Goal: Information Seeking & Learning: Learn about a topic

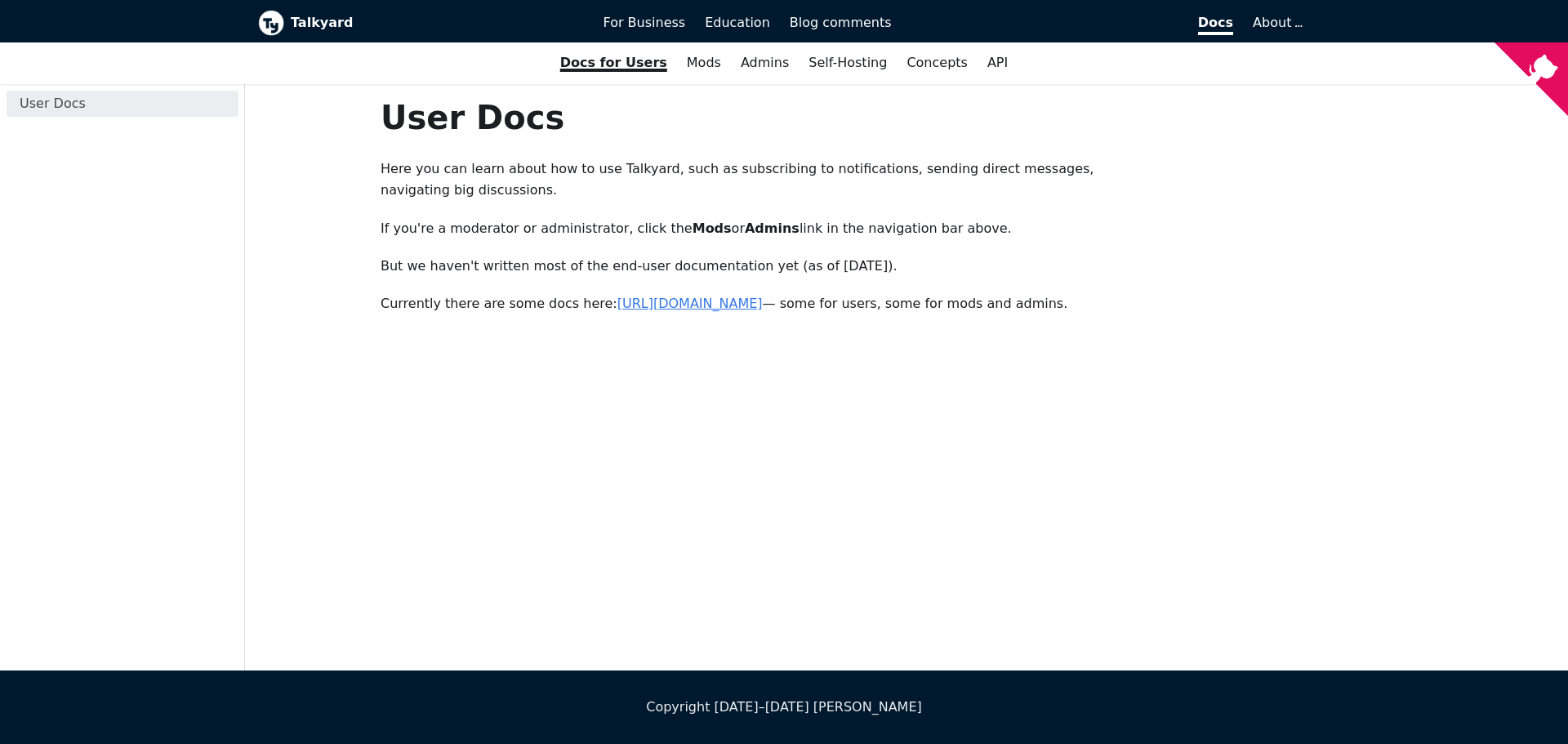
click at [704, 296] on link "[URL][DOMAIN_NAME]" at bounding box center [689, 303] width 146 height 16
click at [983, 62] on link "API" at bounding box center [998, 62] width 40 height 27
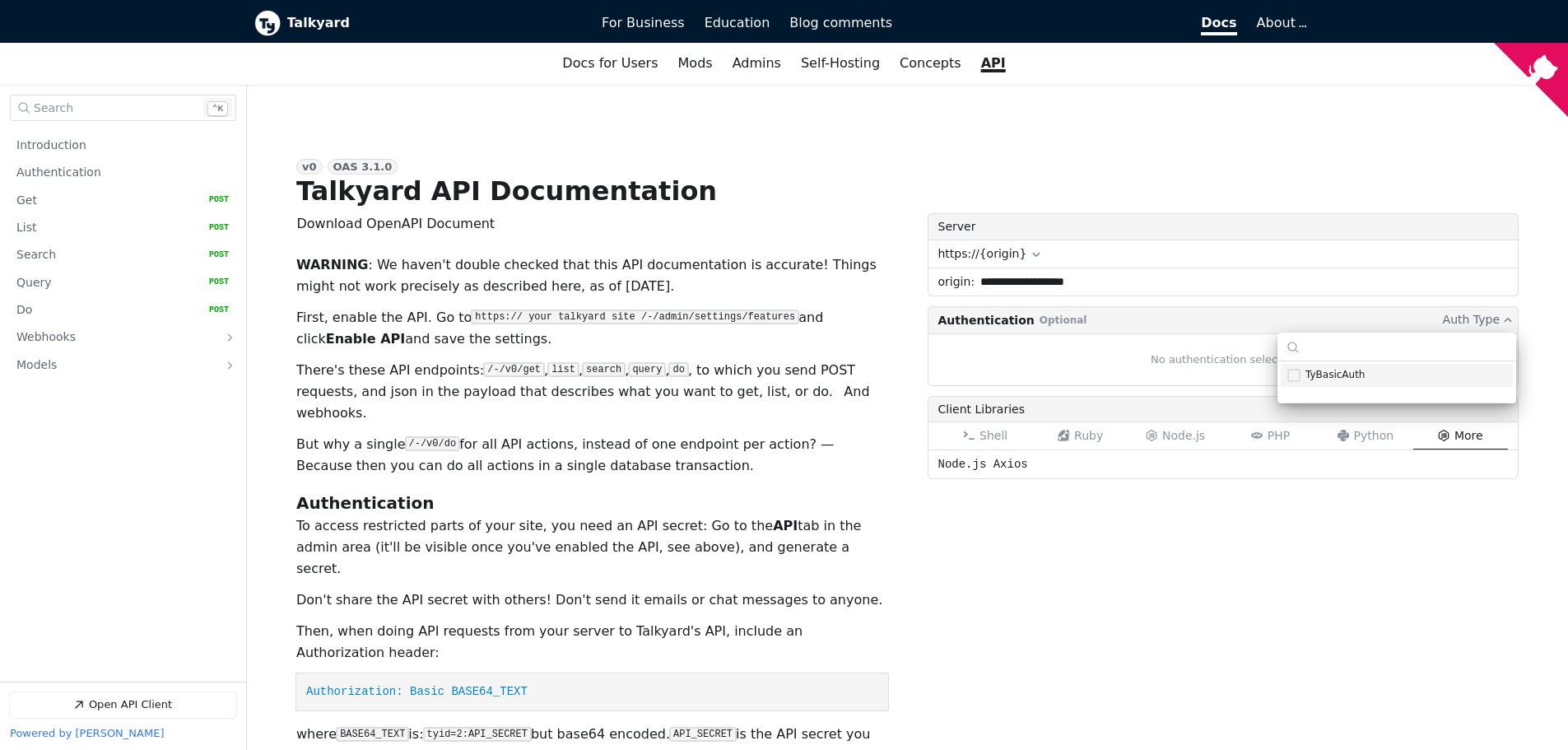
click at [1170, 366] on div "No authentication selected" at bounding box center [1223, 360] width 592 height 54
click at [1032, 253] on icon "Open API Documentation for Talkyard API Documentation" at bounding box center [1037, 254] width 10 height 10
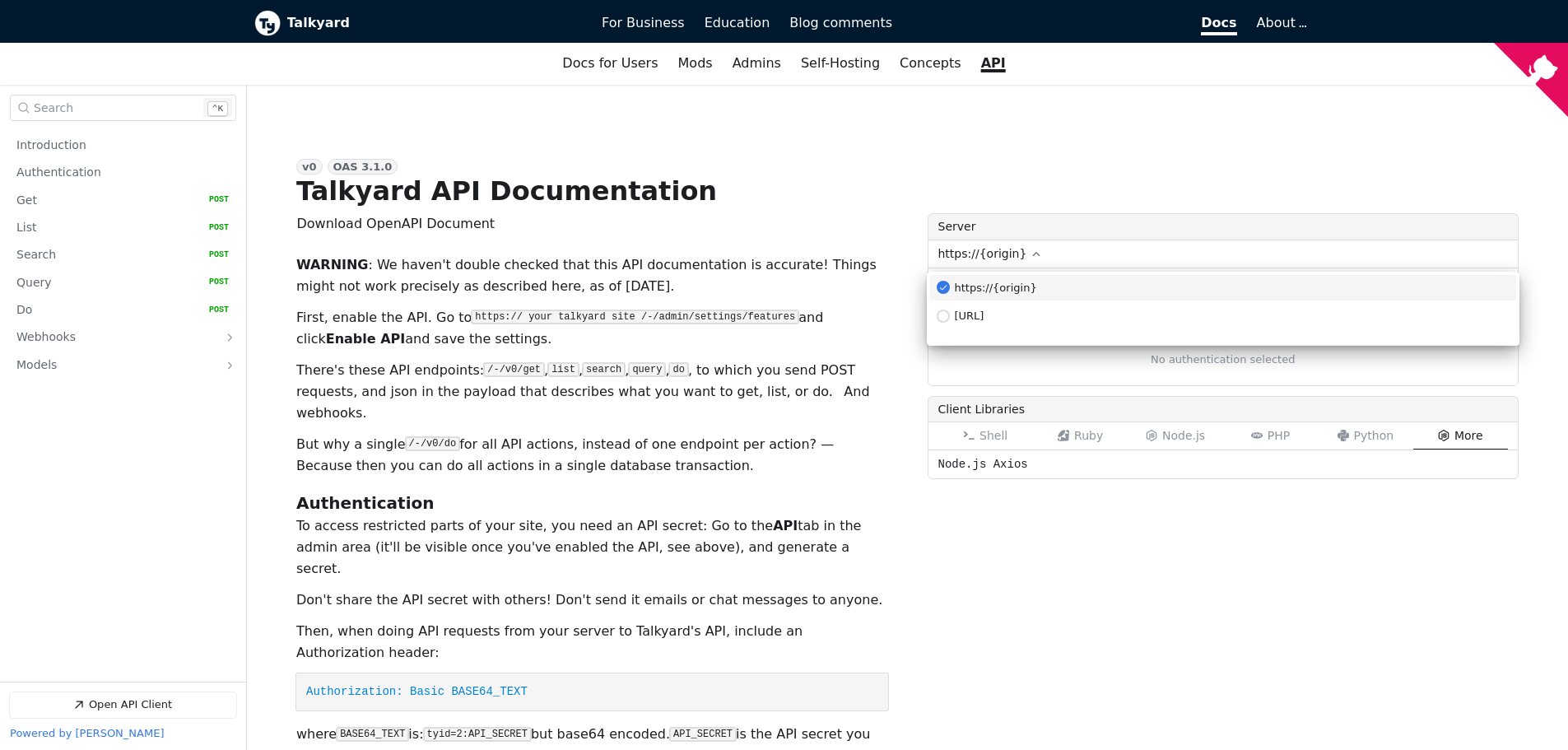
click at [1032, 253] on icon "Open API Documentation for Talkyard API Documentation" at bounding box center [1037, 254] width 10 height 10
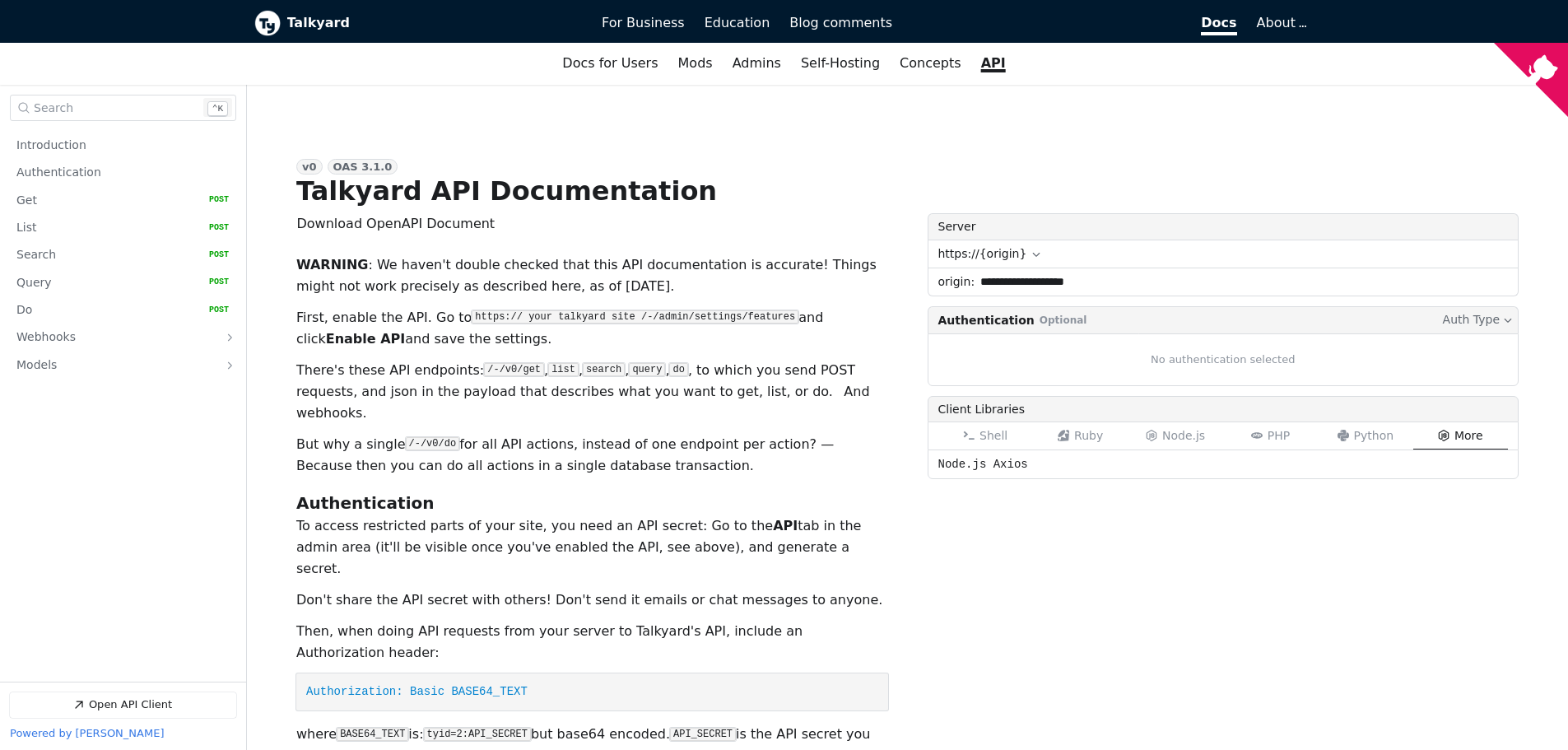
drag, startPoint x: 972, startPoint y: 290, endPoint x: 1144, endPoint y: 283, distance: 172.1
click at [1144, 283] on input "**********" at bounding box center [1246, 282] width 543 height 27
click at [1158, 439] on icon "Open API Documentation for Talkyard API Documentation" at bounding box center [1152, 436] width 11 height 12
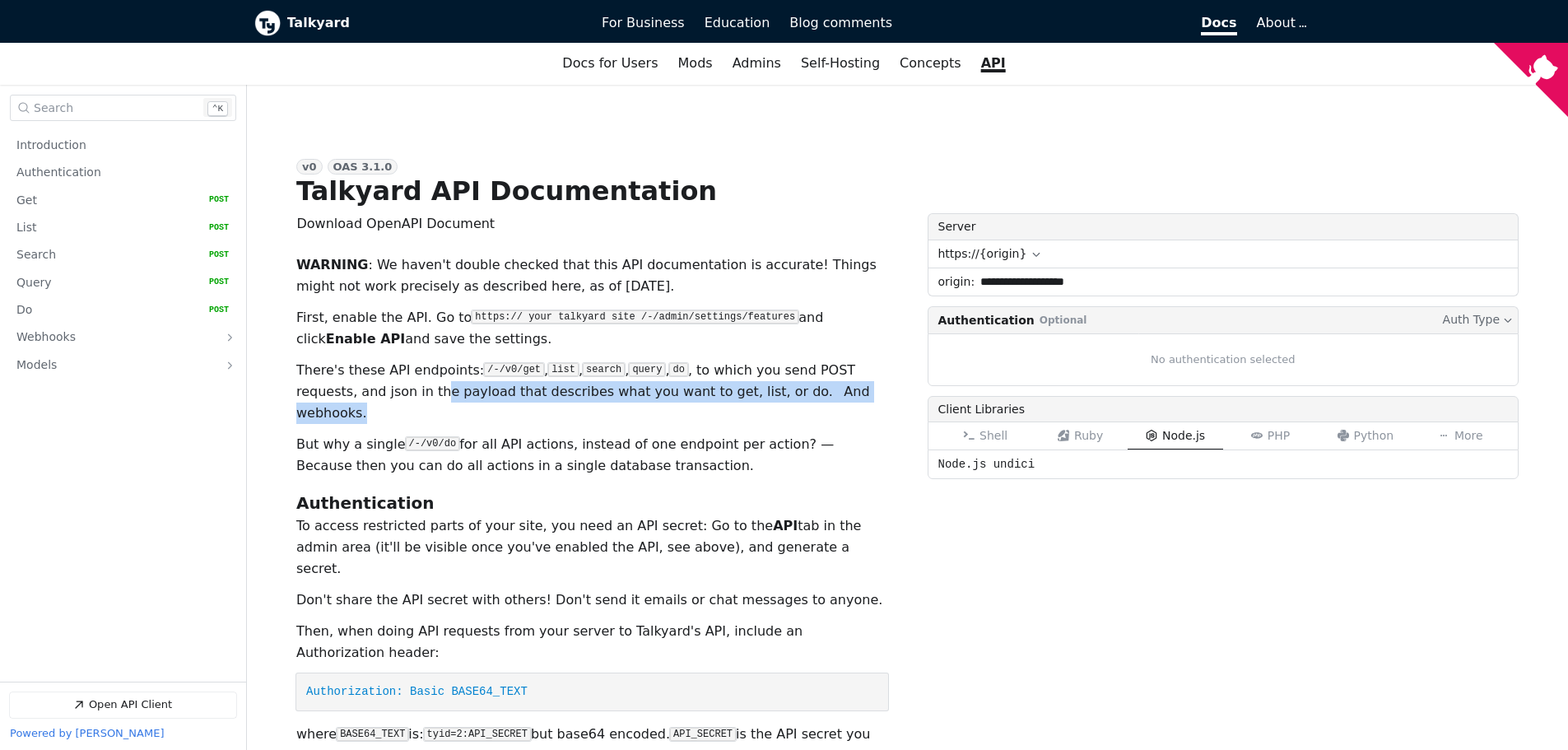
drag, startPoint x: 376, startPoint y: 399, endPoint x: 808, endPoint y: 399, distance: 432.0
click at [808, 399] on p "There's these API endpoints: /-/v0/get , list , search , query , do , to which …" at bounding box center [592, 391] width 592 height 64
click at [813, 399] on p "There's these API endpoints: /-/v0/get , list , search , query , do , to which …" at bounding box center [592, 391] width 592 height 64
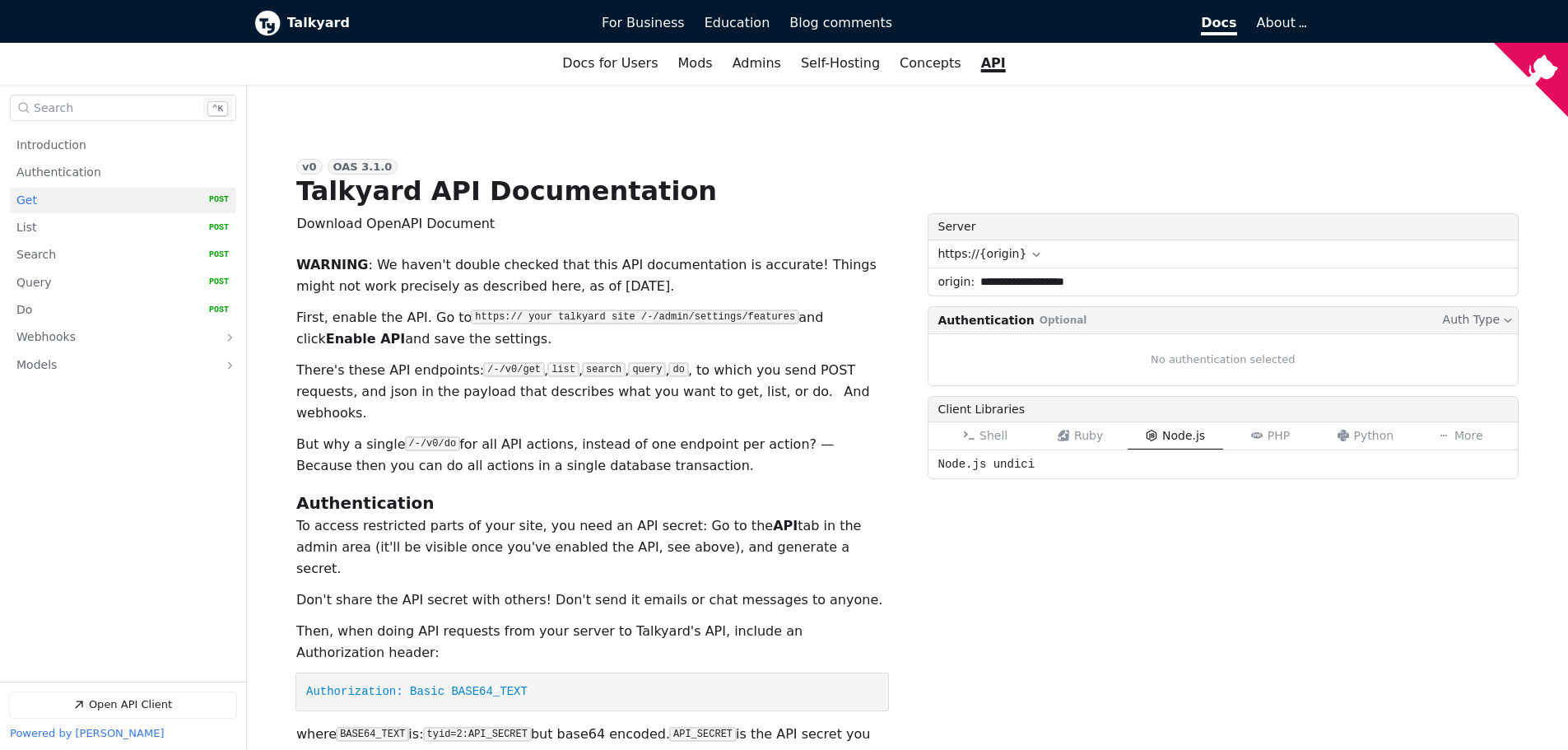
scroll to position [165, 0]
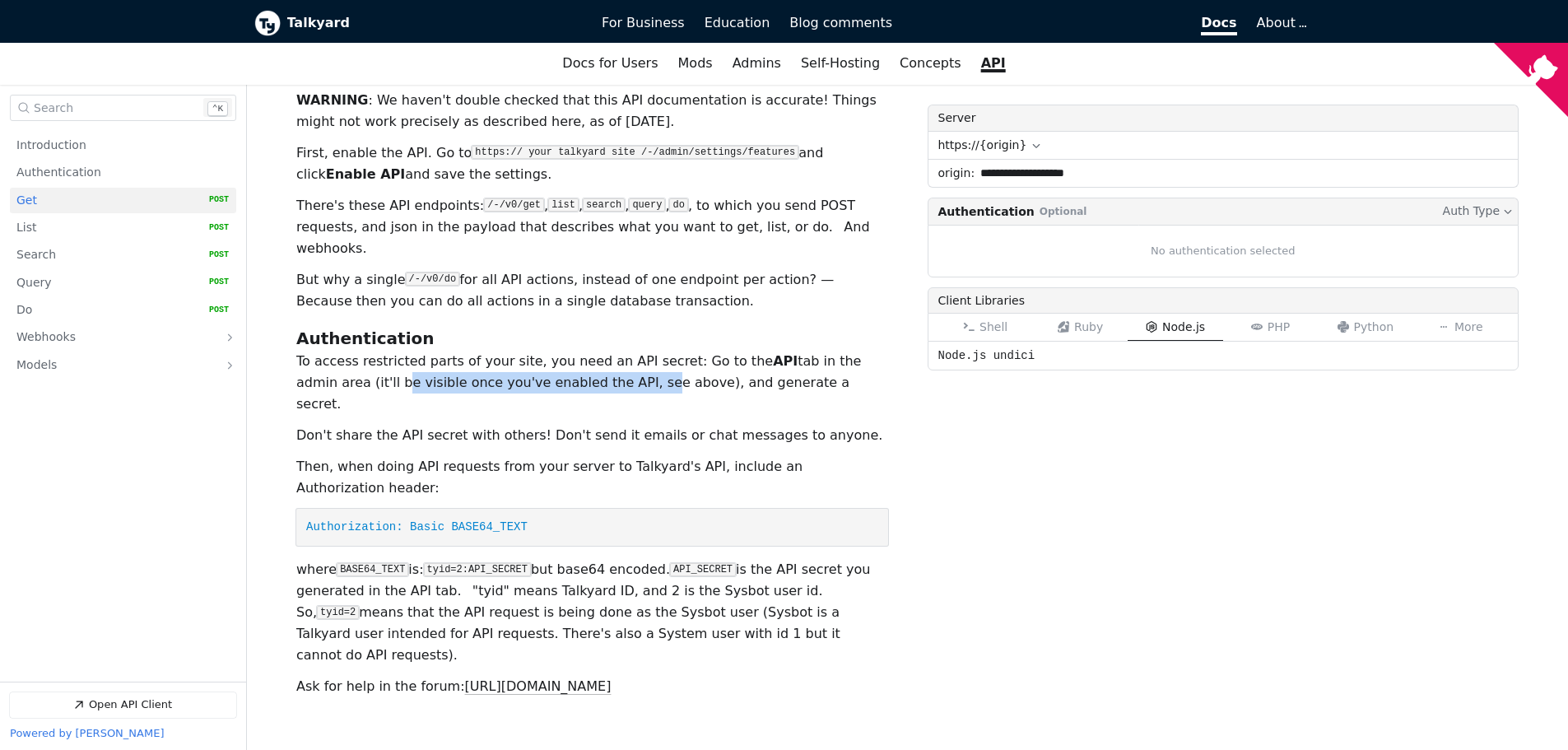
drag, startPoint x: 300, startPoint y: 351, endPoint x: 531, endPoint y: 354, distance: 231.0
click at [531, 354] on p "To access restricted parts of your site, you need an API secret: Go to the API …" at bounding box center [592, 383] width 592 height 64
click at [517, 411] on div "To access restricted parts of your site, you need an API secret: Go to the API …" at bounding box center [592, 524] width 592 height 347
drag, startPoint x: 586, startPoint y: 345, endPoint x: 654, endPoint y: 344, distance: 68.0
click at [631, 351] on p "To access restricted parts of your site, you need an API secret: Go to the API …" at bounding box center [592, 383] width 592 height 64
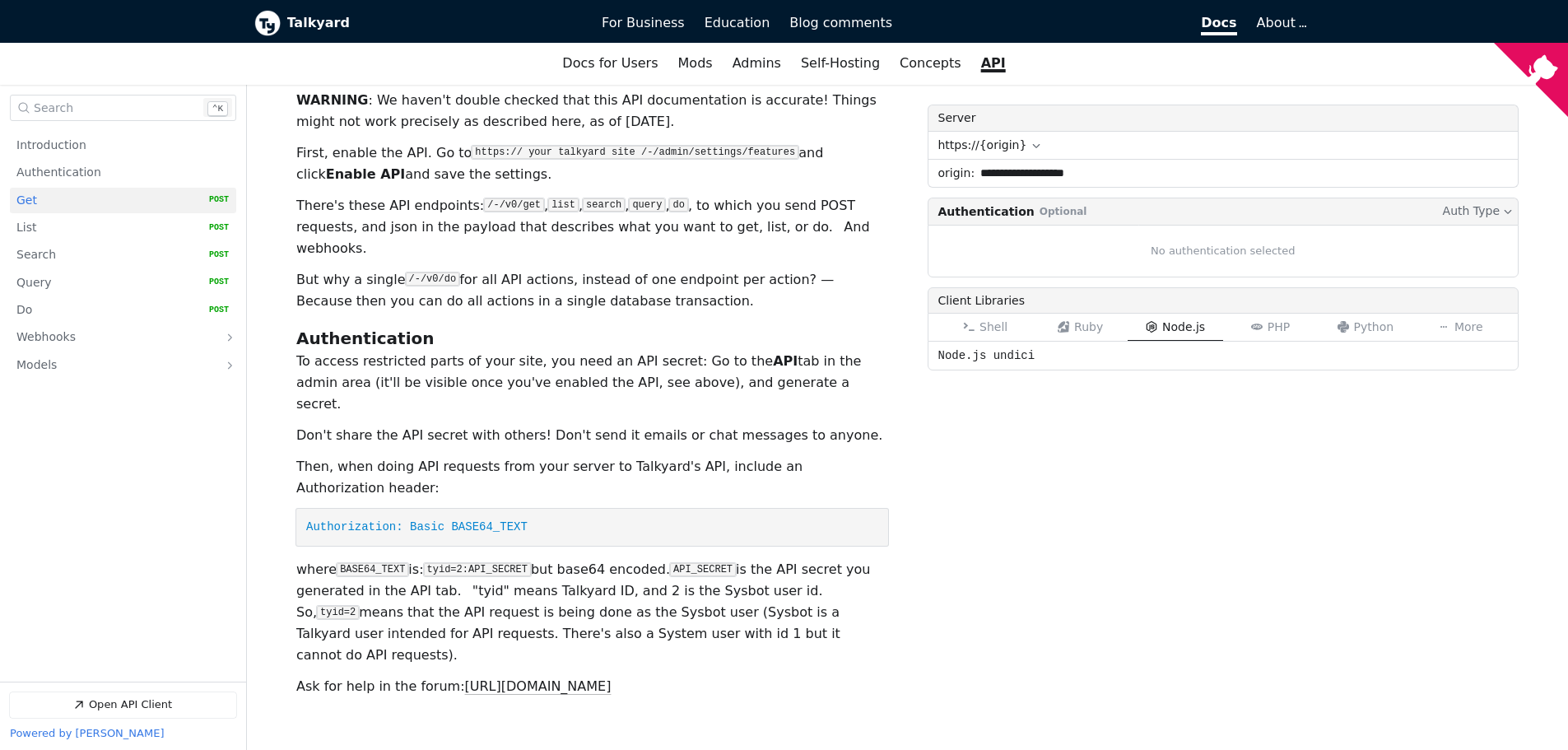
click at [717, 456] on p "Then, when doing API requests from your server to Talkyard's API, include an Au…" at bounding box center [592, 477] width 592 height 43
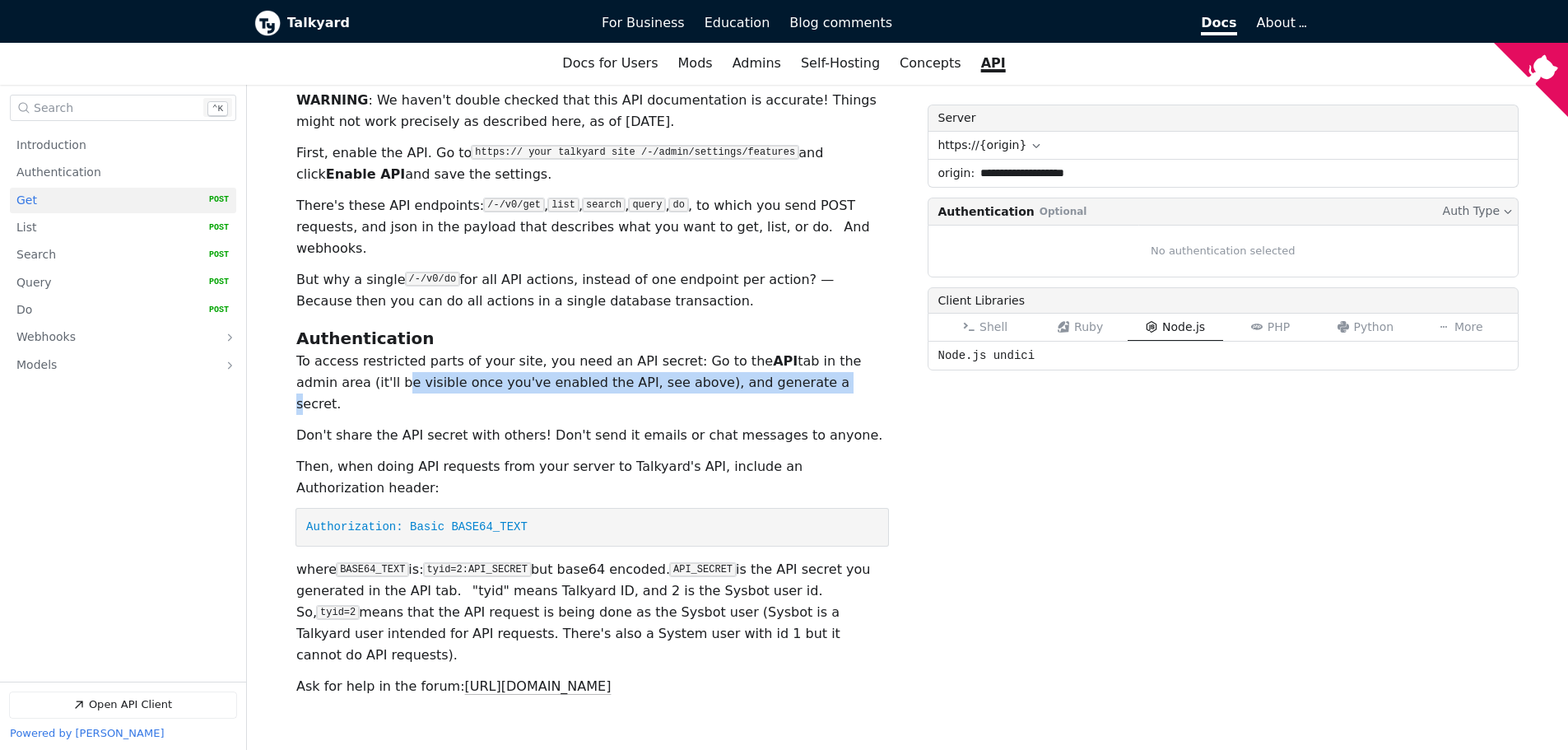
drag, startPoint x: 290, startPoint y: 370, endPoint x: 771, endPoint y: 352, distance: 481.3
click at [688, 356] on div "v0 OAS 3.1.0 Talkyard API Documentation Download OpenAPI Document json Download…" at bounding box center [907, 346] width 1321 height 852
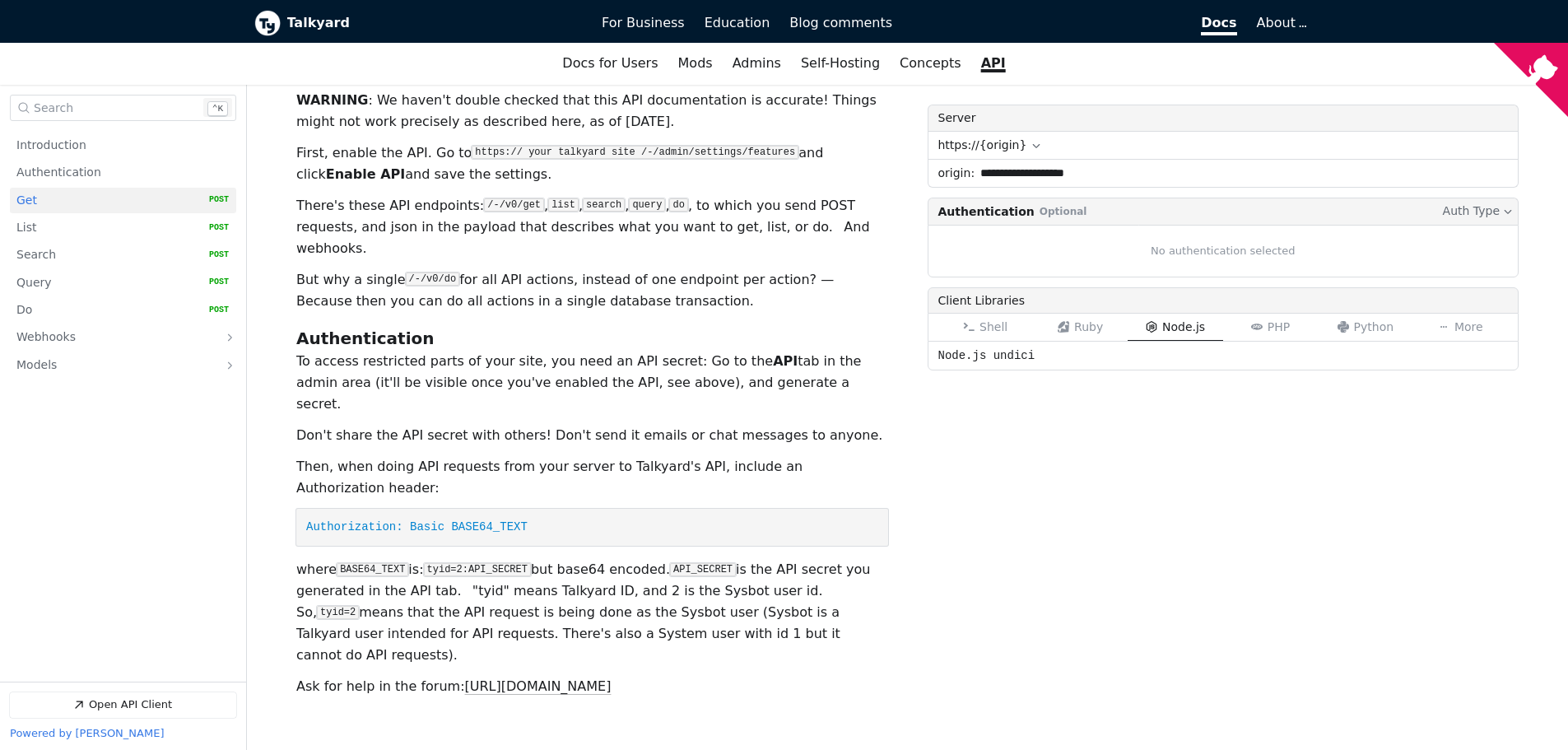
click at [785, 352] on p "To access restricted parts of your site, you need an API secret: Go to the API …" at bounding box center [592, 383] width 592 height 64
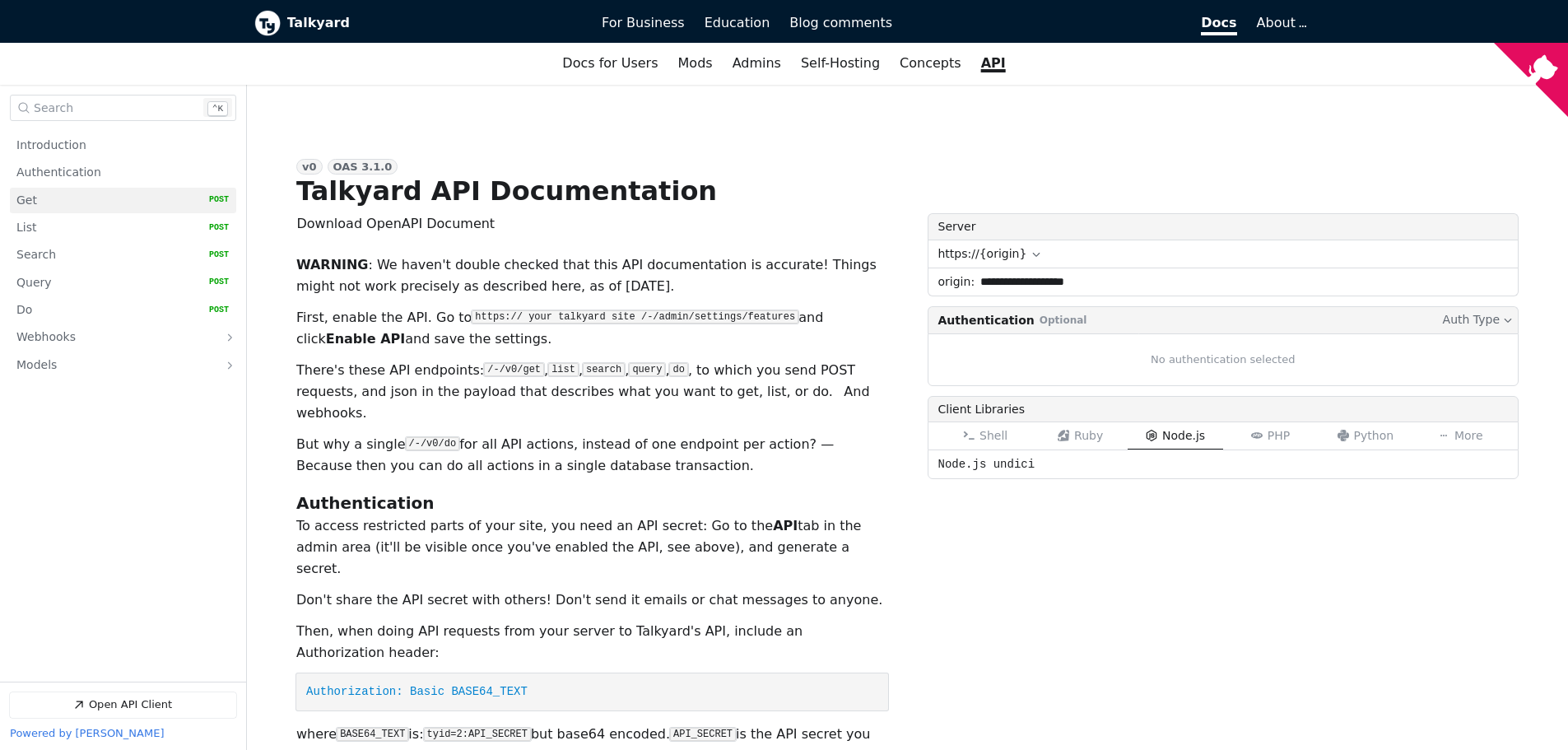
click at [53, 208] on link "Get   HTTP Method: POST" at bounding box center [123, 201] width 212 height 25
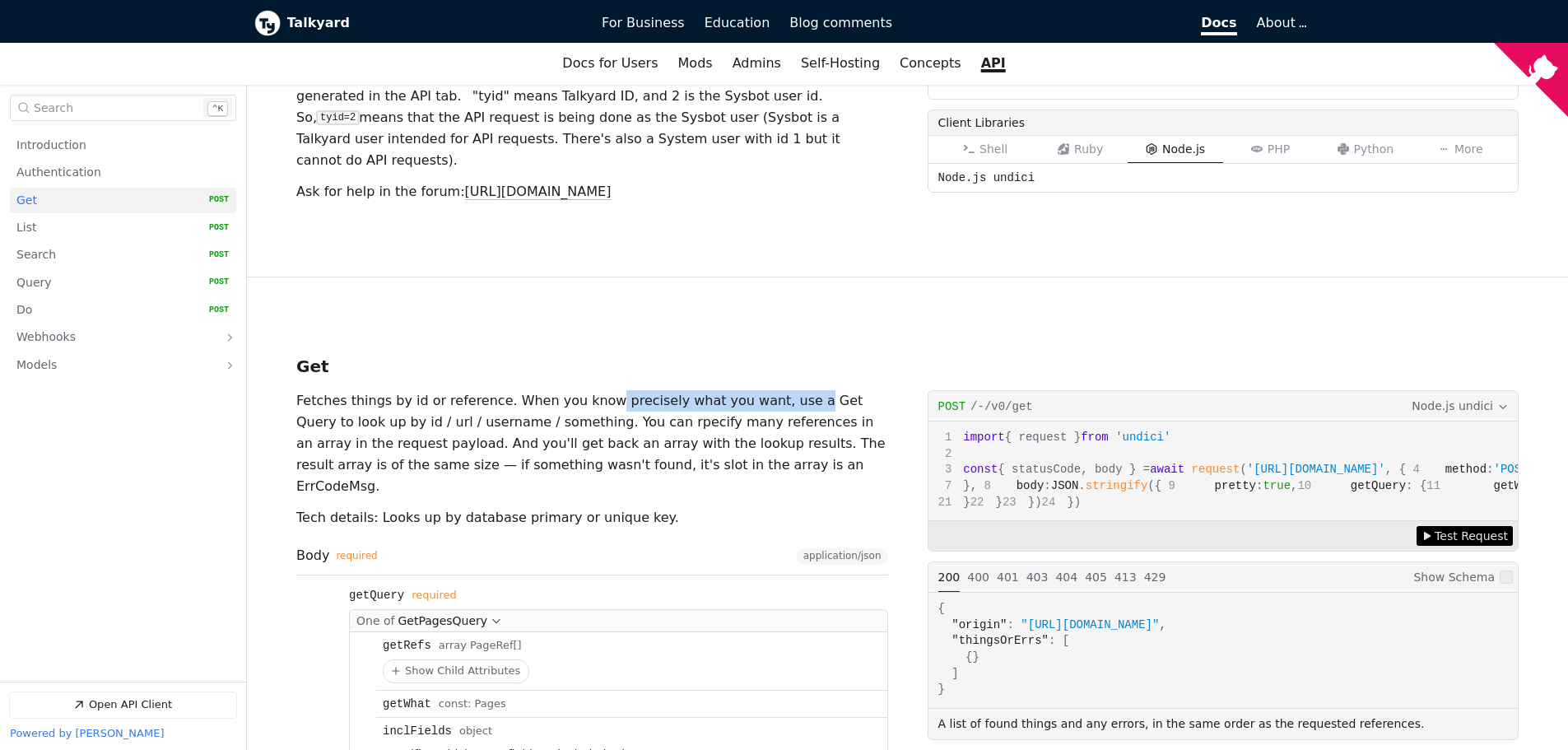
drag, startPoint x: 564, startPoint y: 316, endPoint x: 746, endPoint y: 307, distance: 182.2
click at [746, 391] on p "Fetches things by id or reference. When you know precisely what you want, use a…" at bounding box center [592, 443] width 592 height 107
click at [771, 391] on p "Fetches things by id or reference. When you know precisely what you want, use a…" at bounding box center [592, 443] width 592 height 107
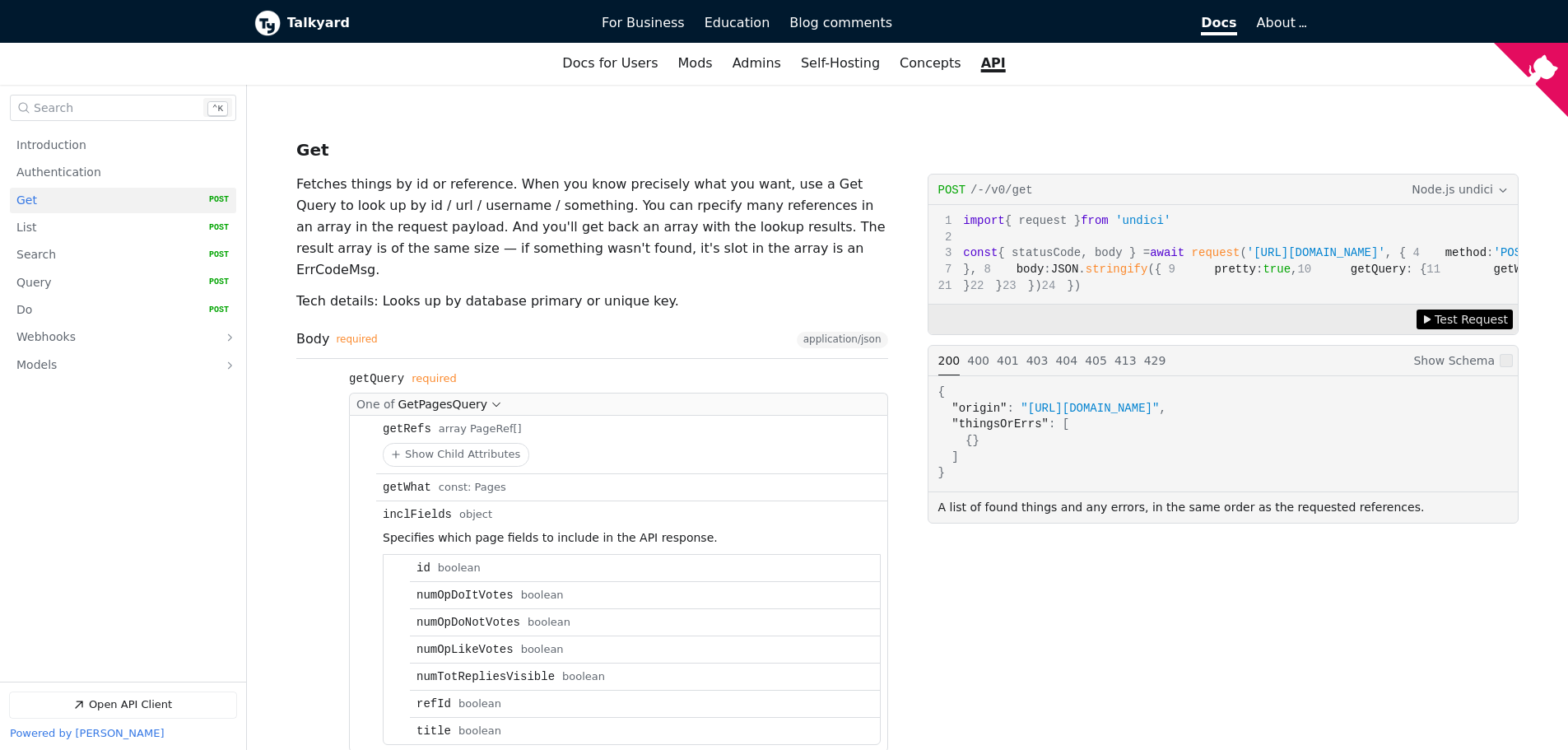
scroll to position [989, 0]
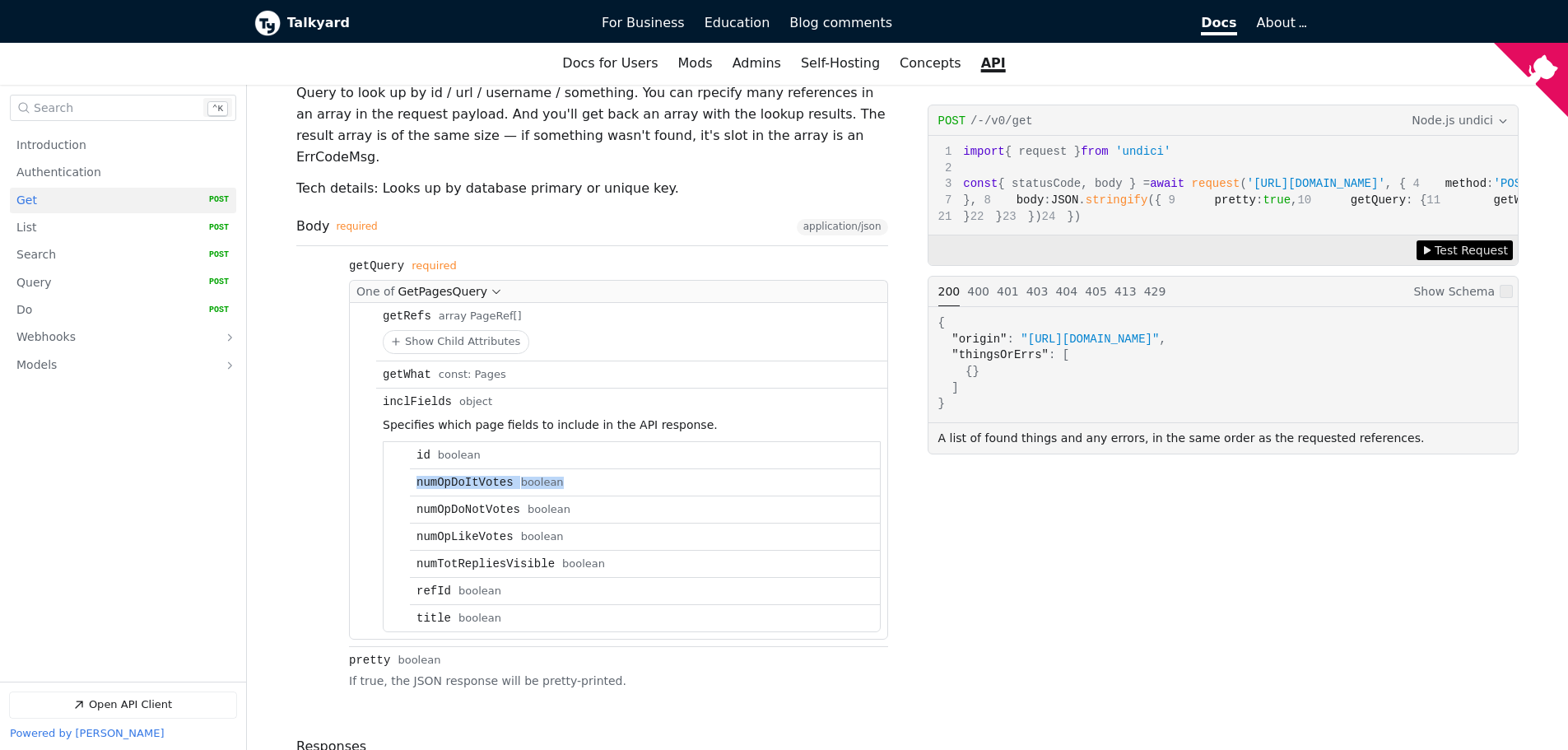
drag, startPoint x: 401, startPoint y: 371, endPoint x: 618, endPoint y: 371, distance: 217.0
click at [618, 443] on ul "id Type: boolean numOpDoItVotes Type: boolean numOpDoNotVotes Type: boolean num…" at bounding box center [631, 538] width 496 height 190
click at [619, 476] on div "numOpDoItVotes Type: boolean" at bounding box center [645, 483] width 457 height 13
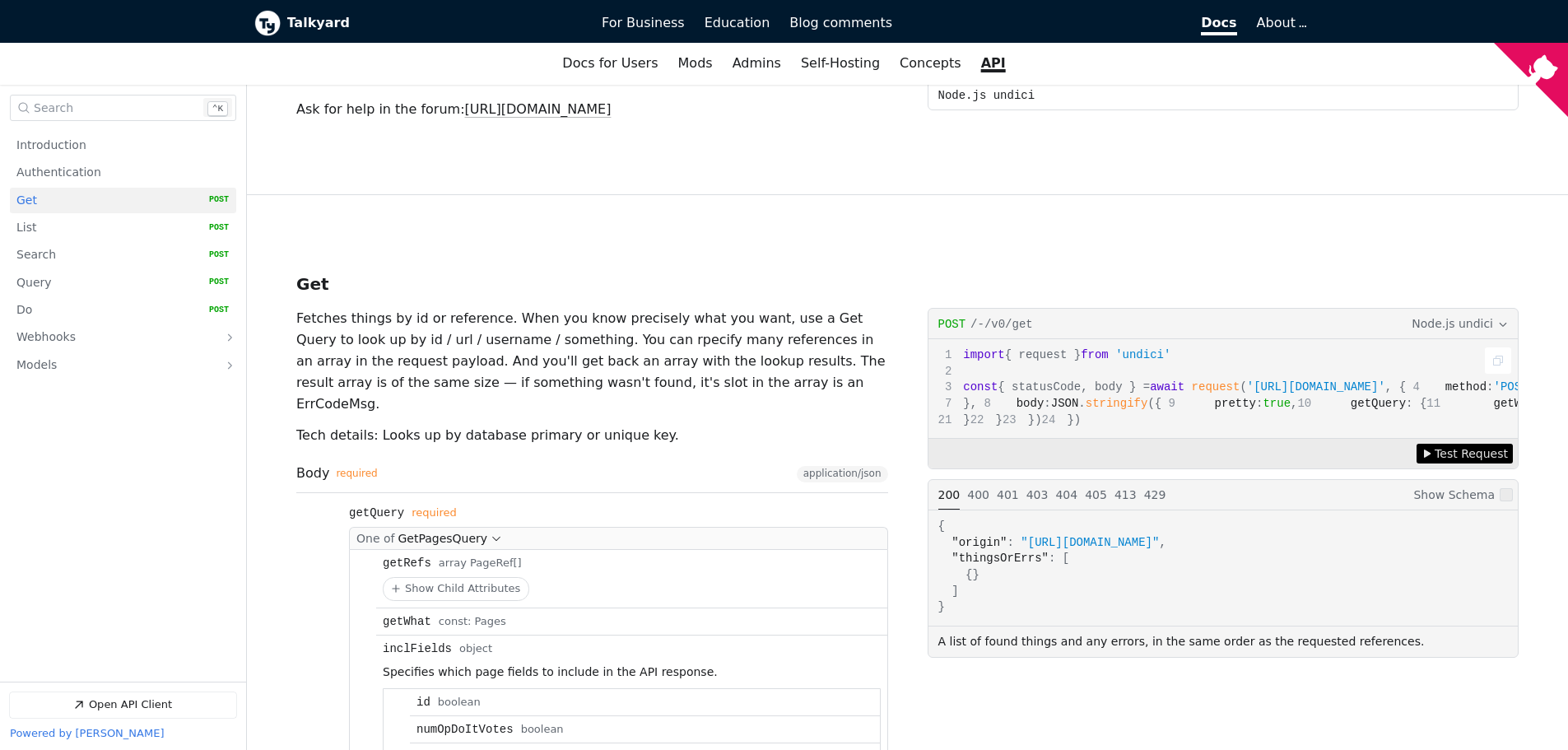
scroll to position [0, 0]
click at [1476, 315] on span "Node.js undici" at bounding box center [1452, 324] width 81 height 18
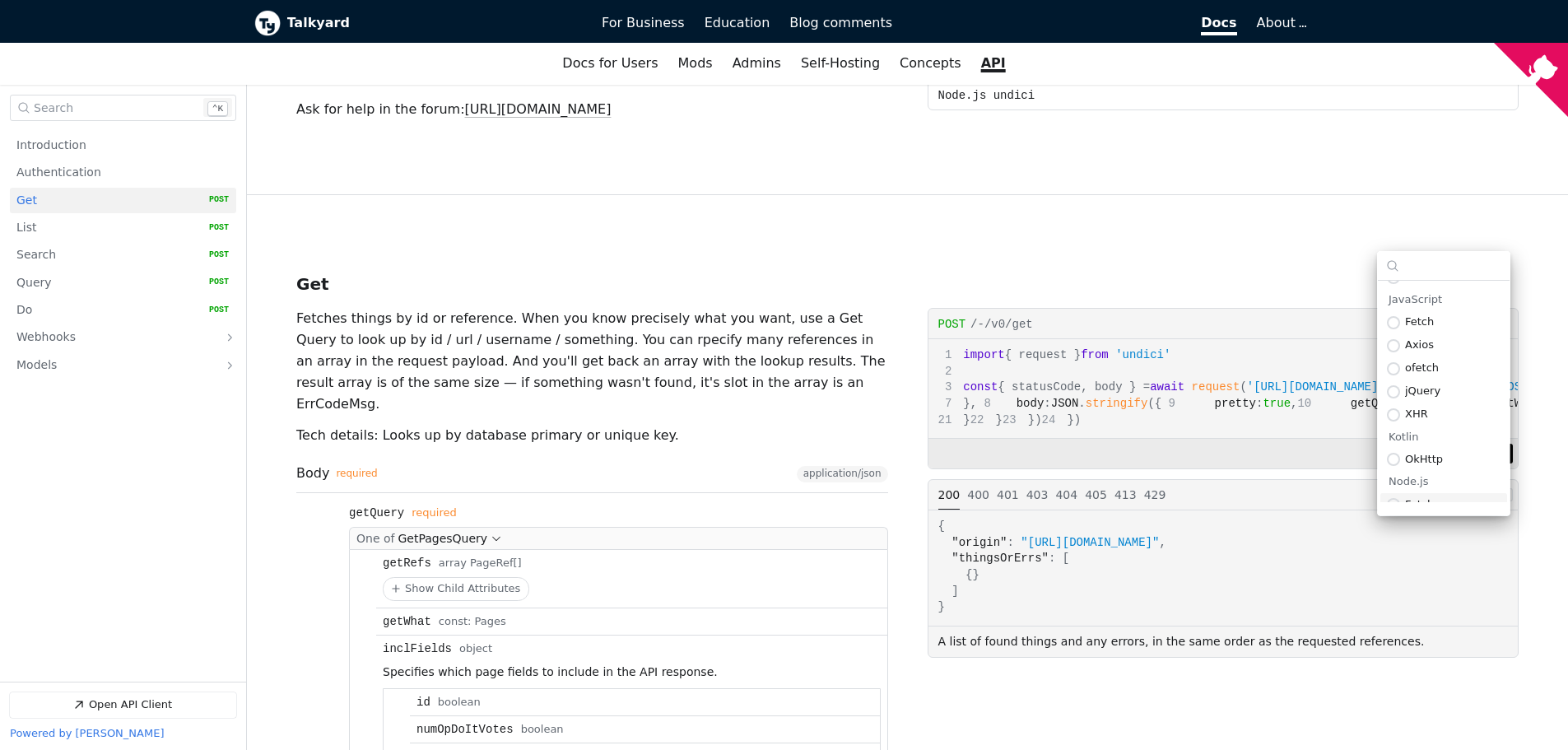
scroll to position [406, 0]
click at [1437, 346] on span "Axios" at bounding box center [1453, 342] width 96 height 13
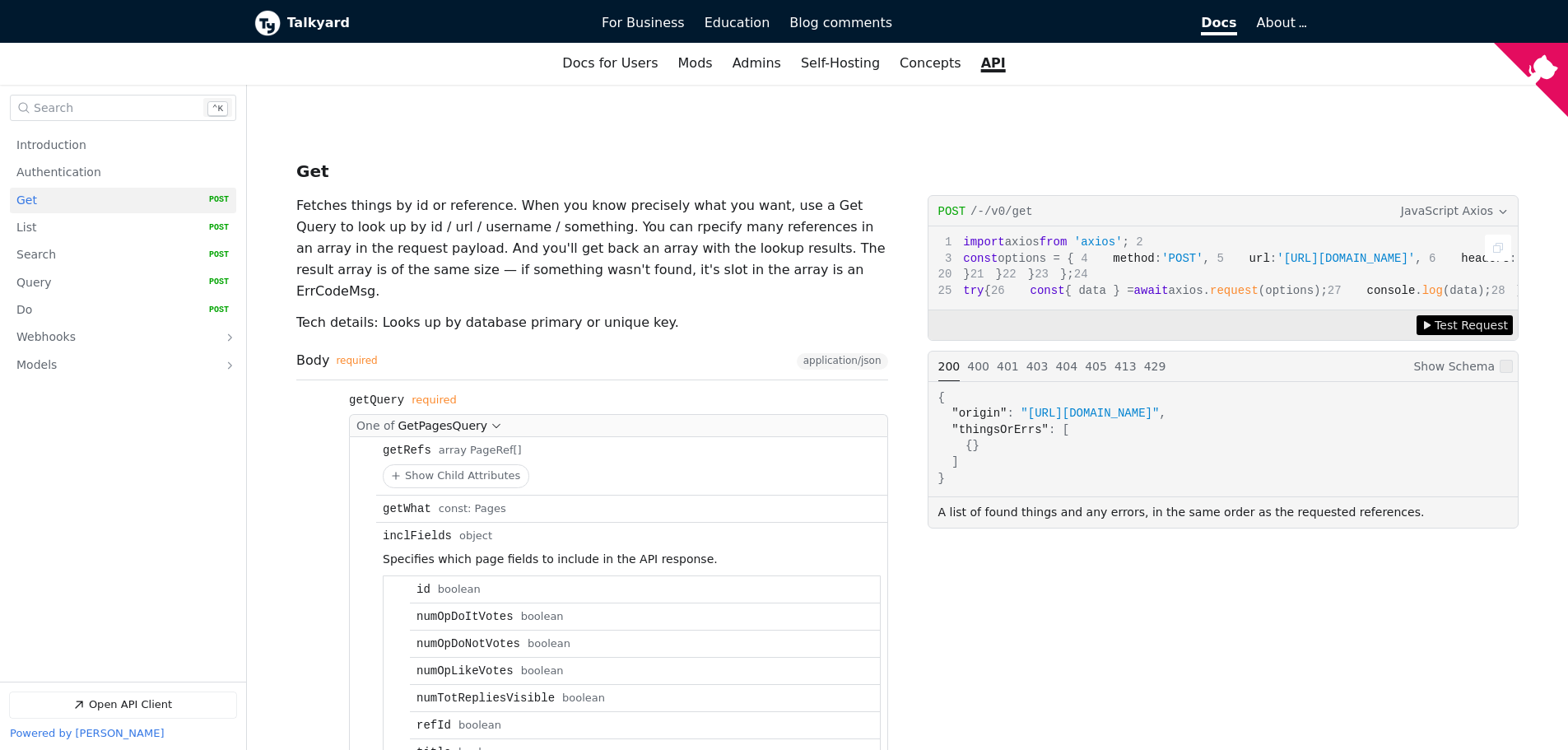
scroll to position [907, 0]
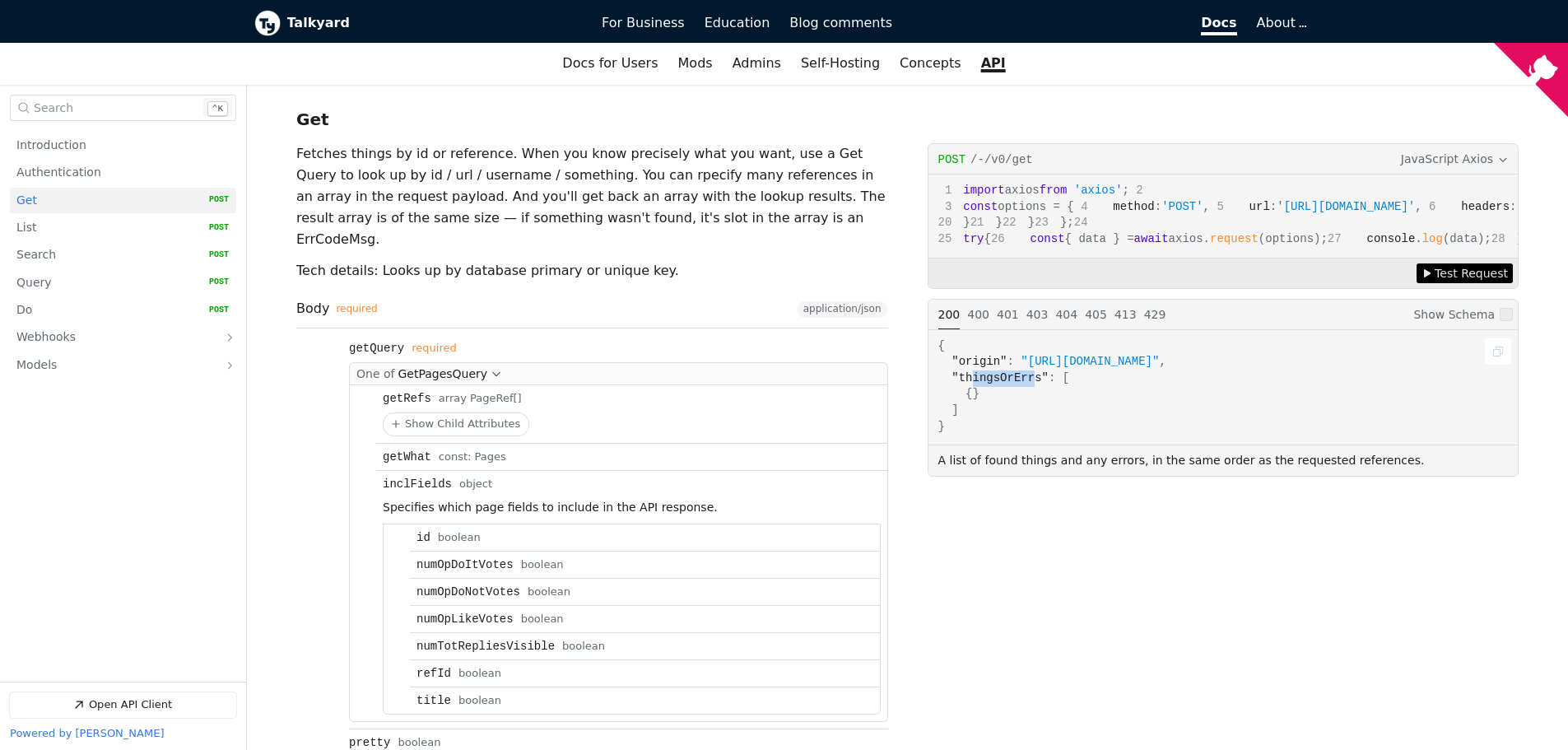
drag, startPoint x: 968, startPoint y: 461, endPoint x: 1027, endPoint y: 455, distance: 59.3
click at [1027, 385] on span ""thingsOrErrs"" at bounding box center [1000, 378] width 97 height 13
click at [1027, 385] on span ""thingsOrErrs"" at bounding box center [1000, 378] width 97 height 13
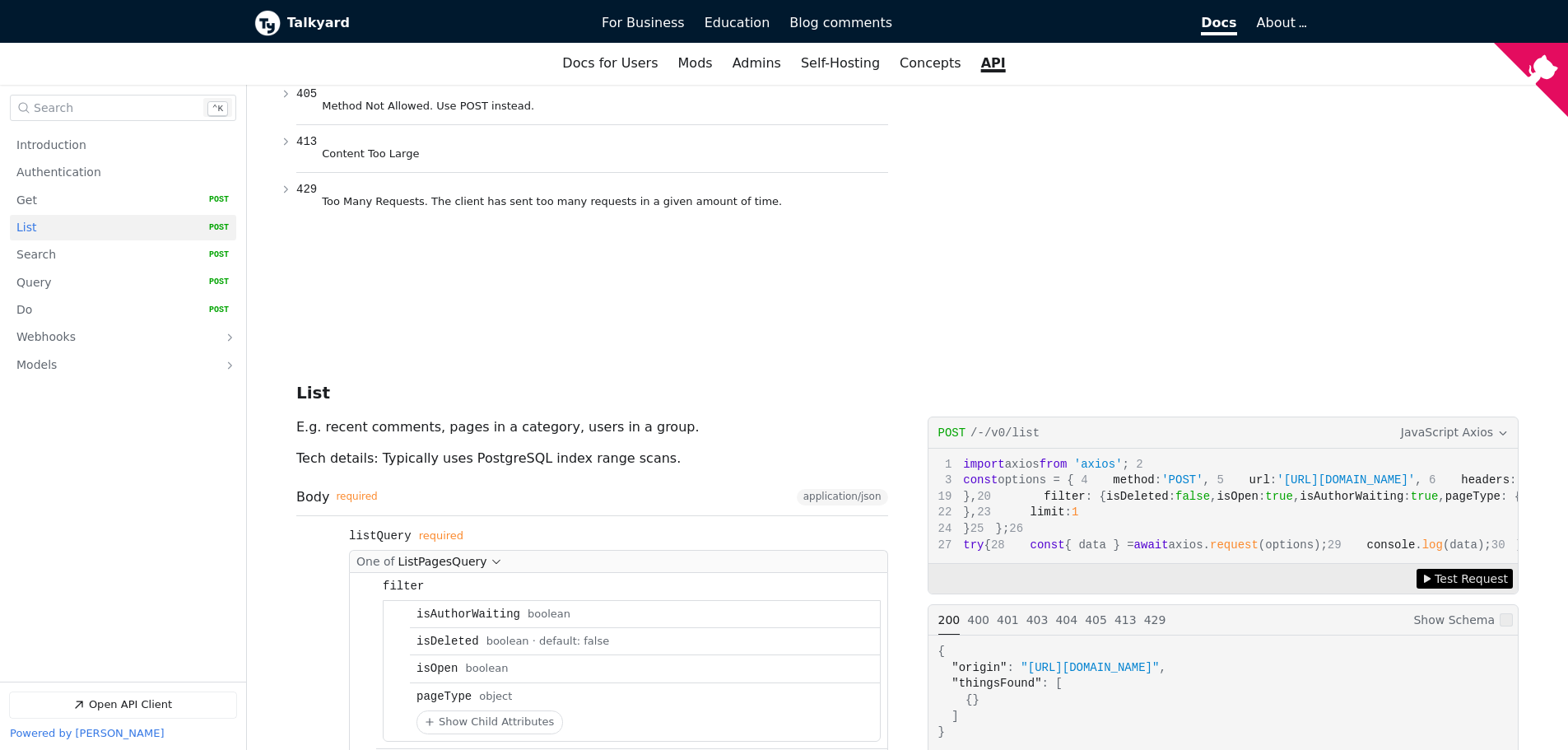
scroll to position [1977, 0]
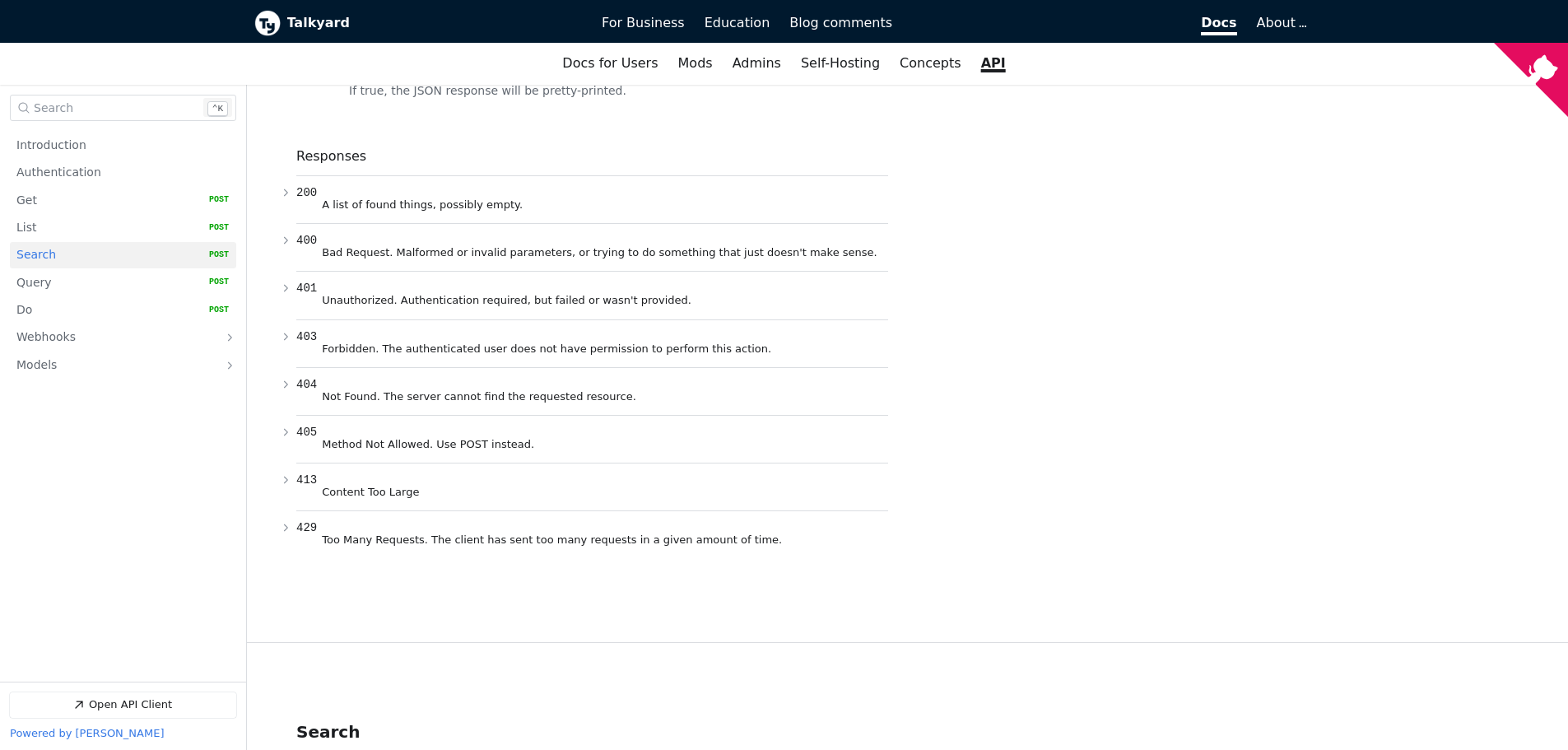
scroll to position [3377, 0]
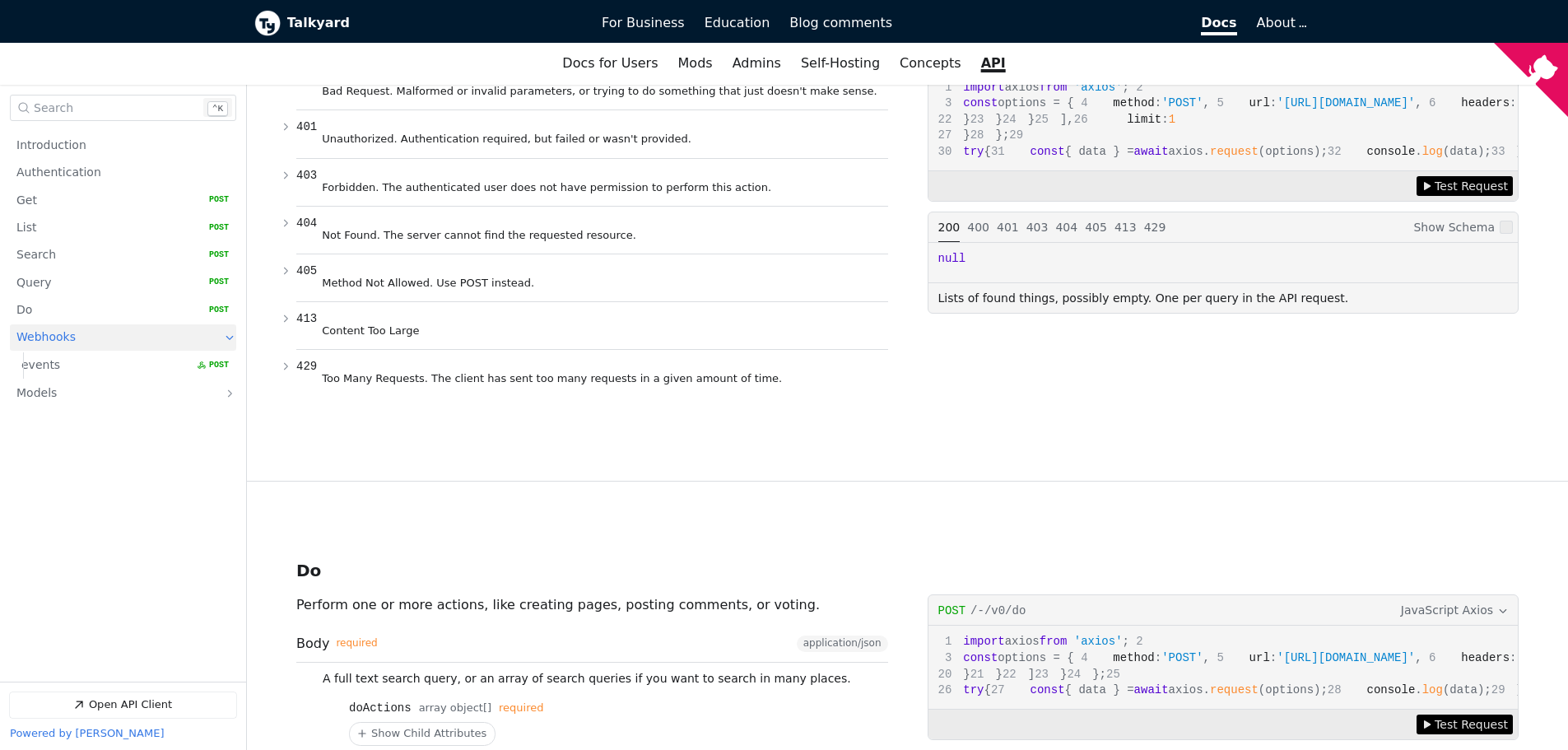
scroll to position [5683, 0]
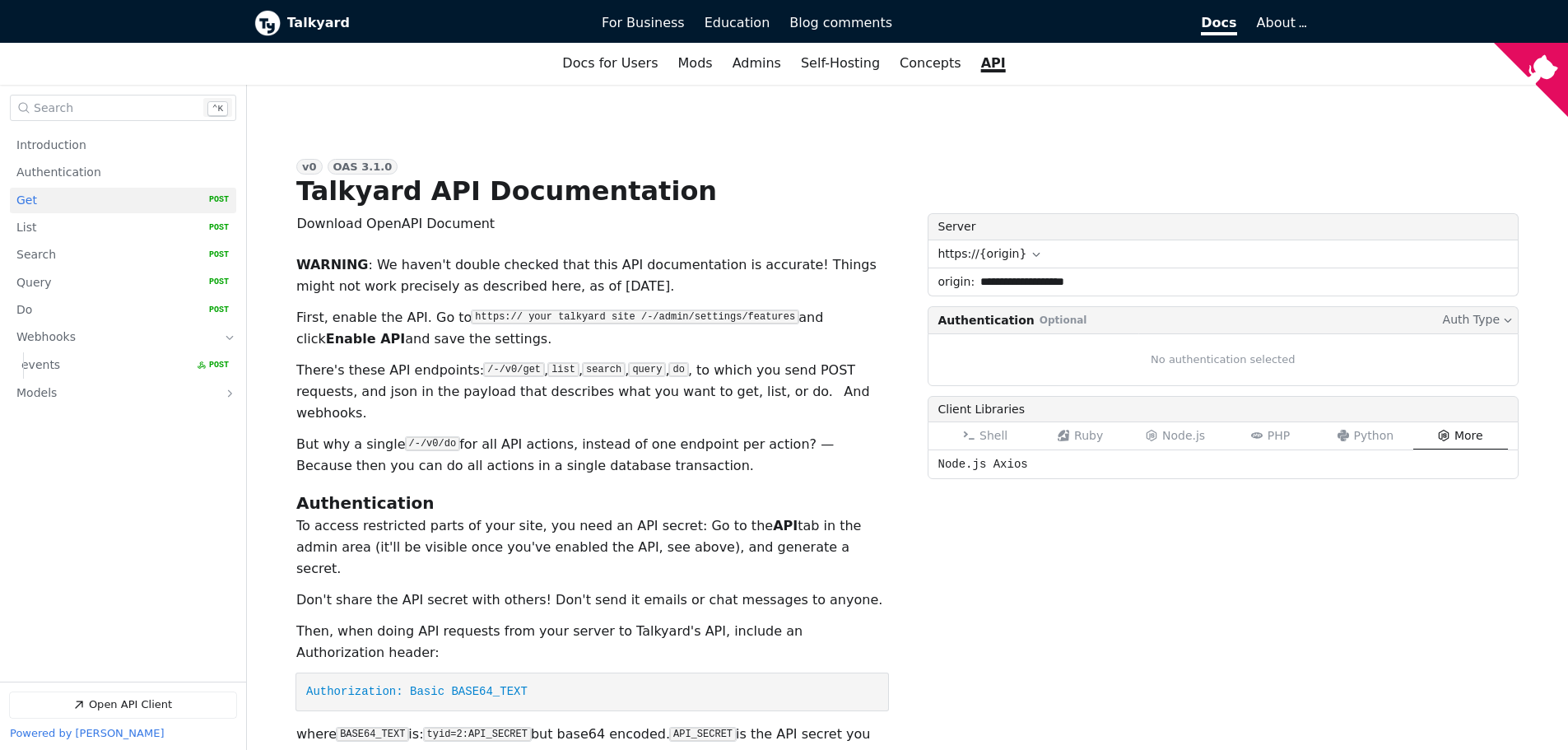
scroll to position [712, 0]
